Goal: Navigation & Orientation: Find specific page/section

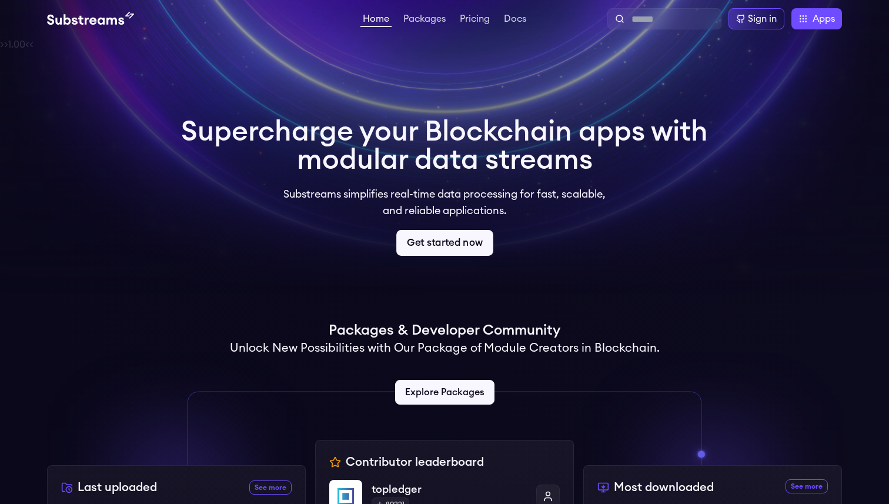
click at [467, 232] on link "Get started now" at bounding box center [444, 243] width 97 height 26
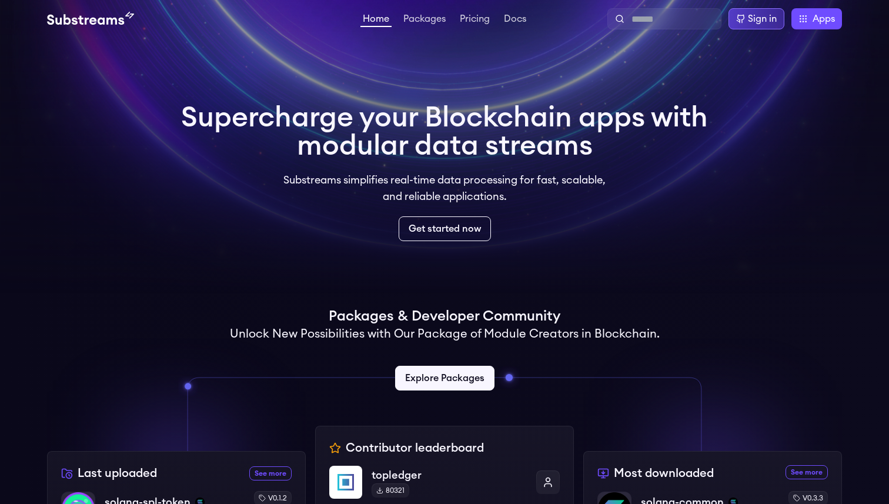
click at [765, 21] on div "Sign in" at bounding box center [762, 19] width 29 height 14
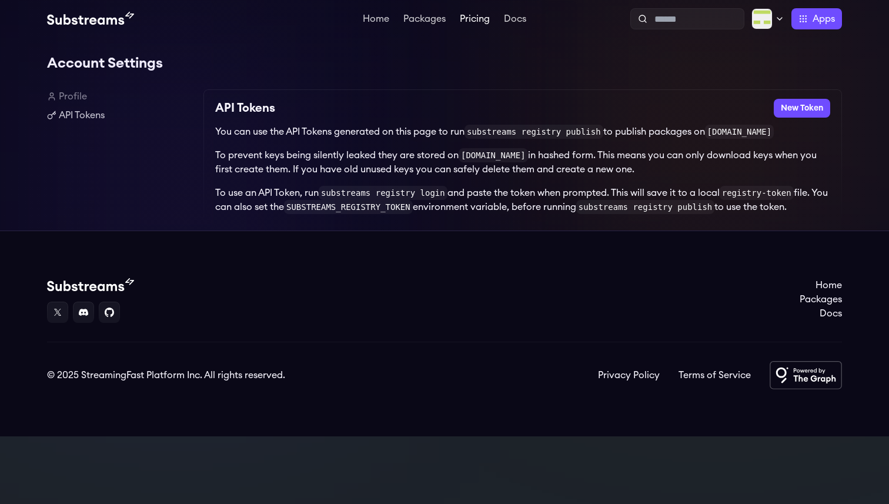
click at [479, 15] on link "Pricing" at bounding box center [474, 20] width 35 height 12
